Goal: Task Accomplishment & Management: Use online tool/utility

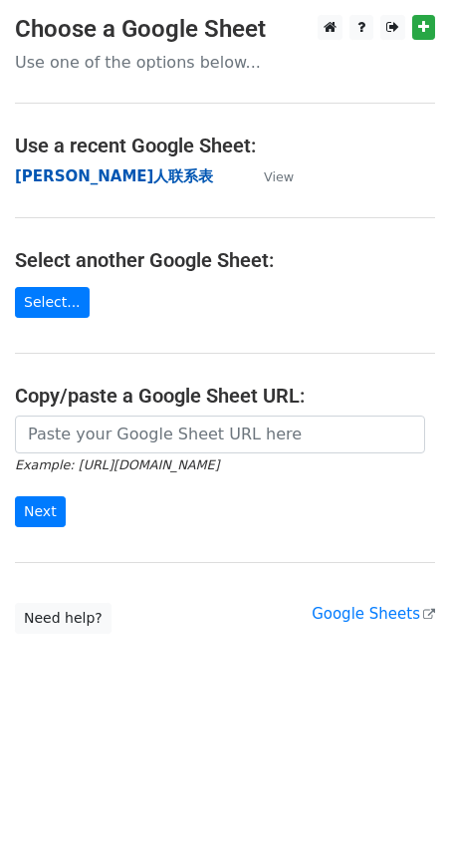
click at [81, 178] on strong "[PERSON_NAME]人联系表" at bounding box center [114, 176] width 198 height 18
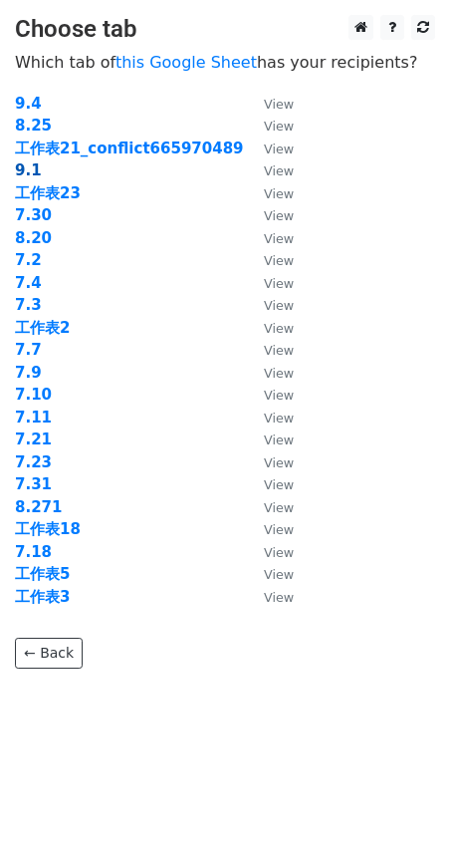
click at [28, 173] on strong "9.1" at bounding box center [28, 170] width 27 height 18
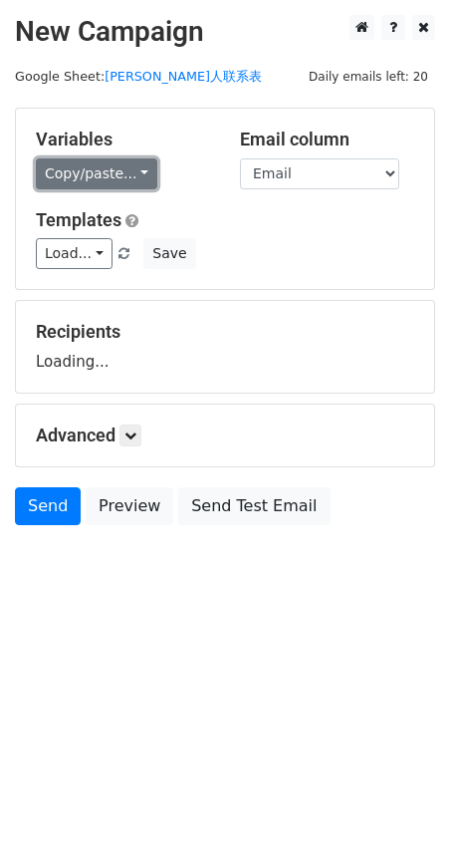
click at [123, 179] on link "Copy/paste..." at bounding box center [97, 173] width 122 height 31
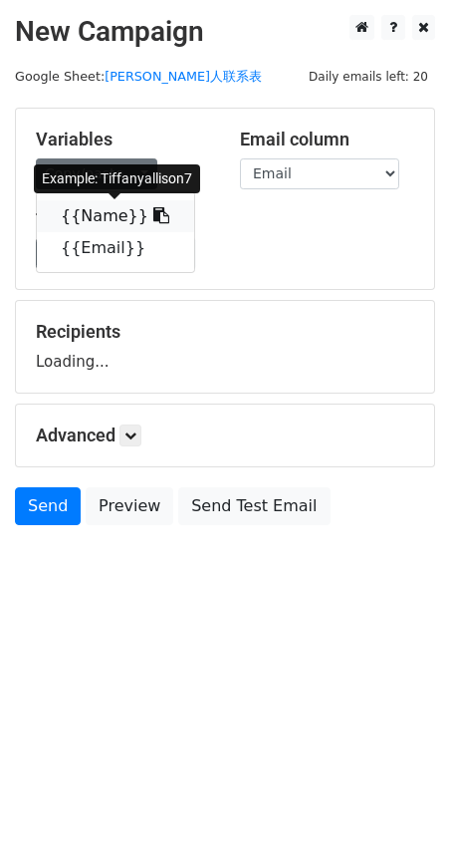
click at [153, 219] on icon at bounding box center [161, 215] width 16 height 16
